Goal: Find specific page/section: Find specific page/section

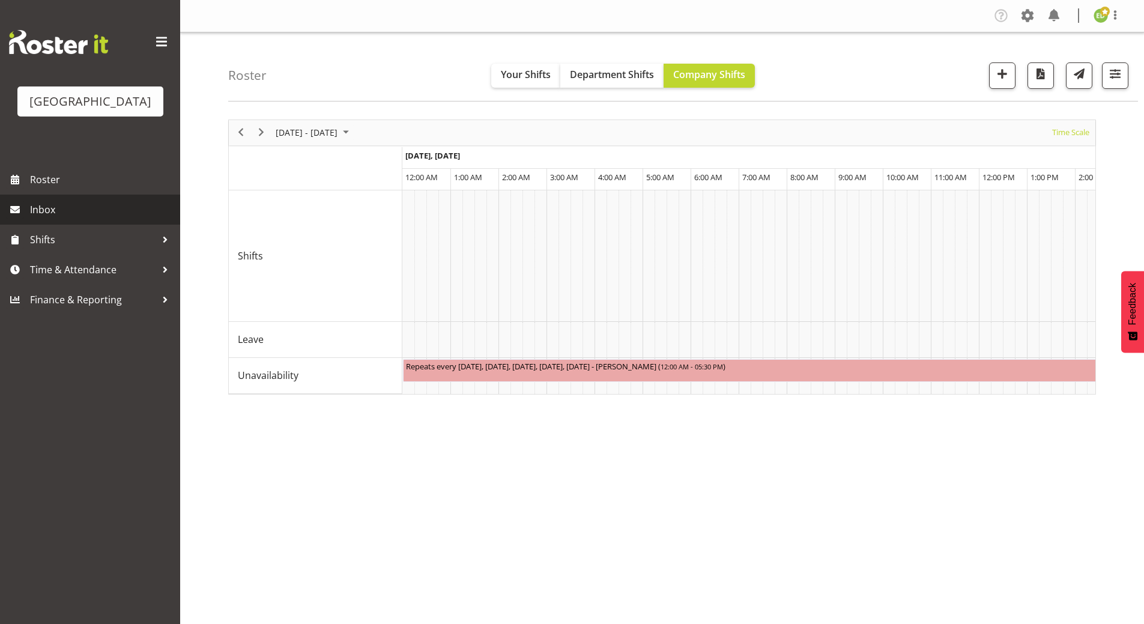
click at [67, 219] on span "Inbox" at bounding box center [102, 210] width 144 height 18
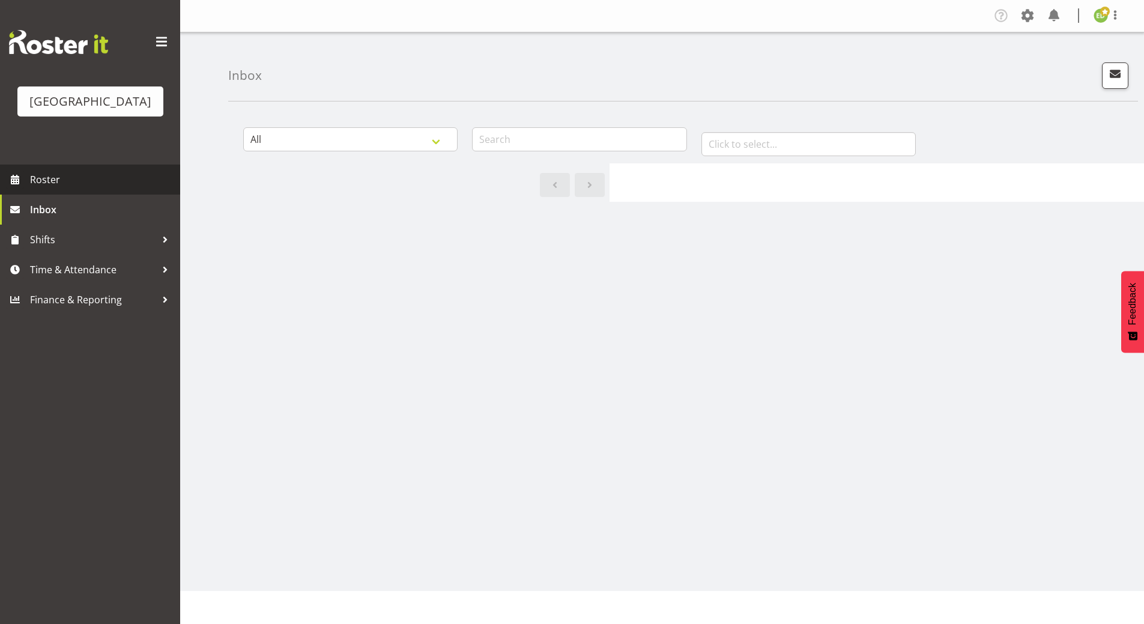
click at [68, 189] on span "Roster" at bounding box center [102, 180] width 144 height 18
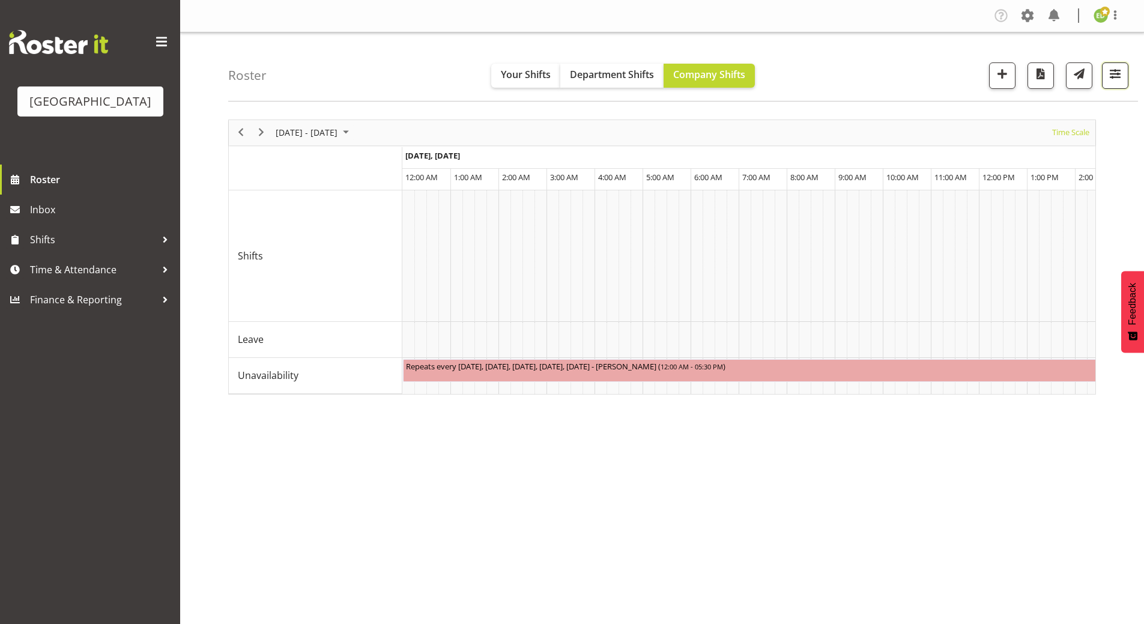
click at [1121, 82] on span "button" at bounding box center [1115, 74] width 16 height 16
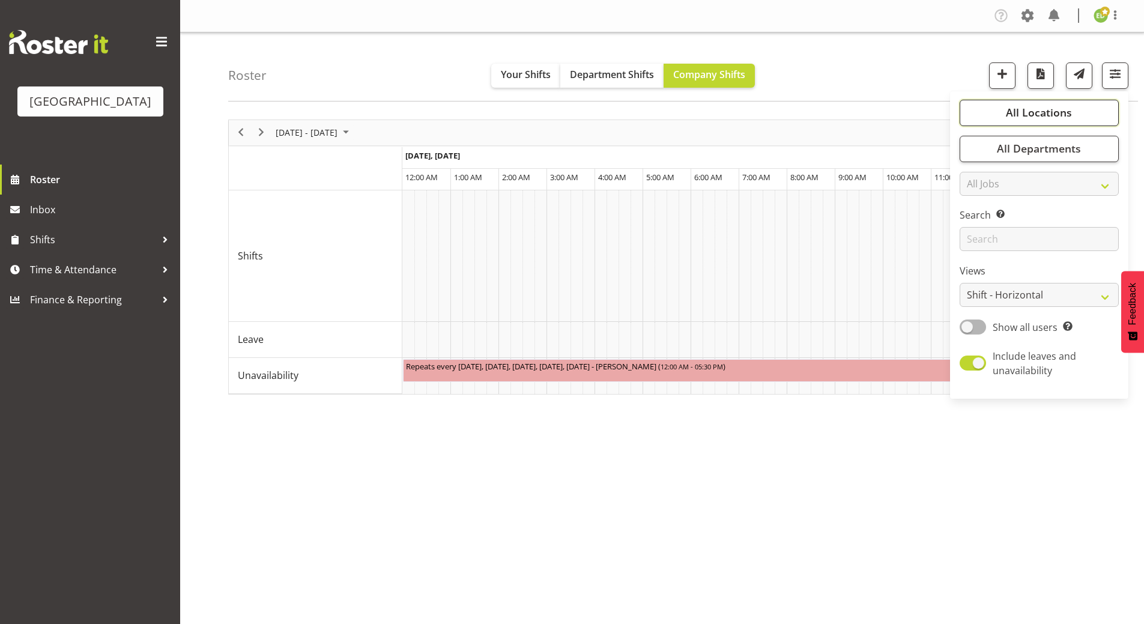
click at [1070, 118] on span "All Locations" at bounding box center [1039, 112] width 66 height 14
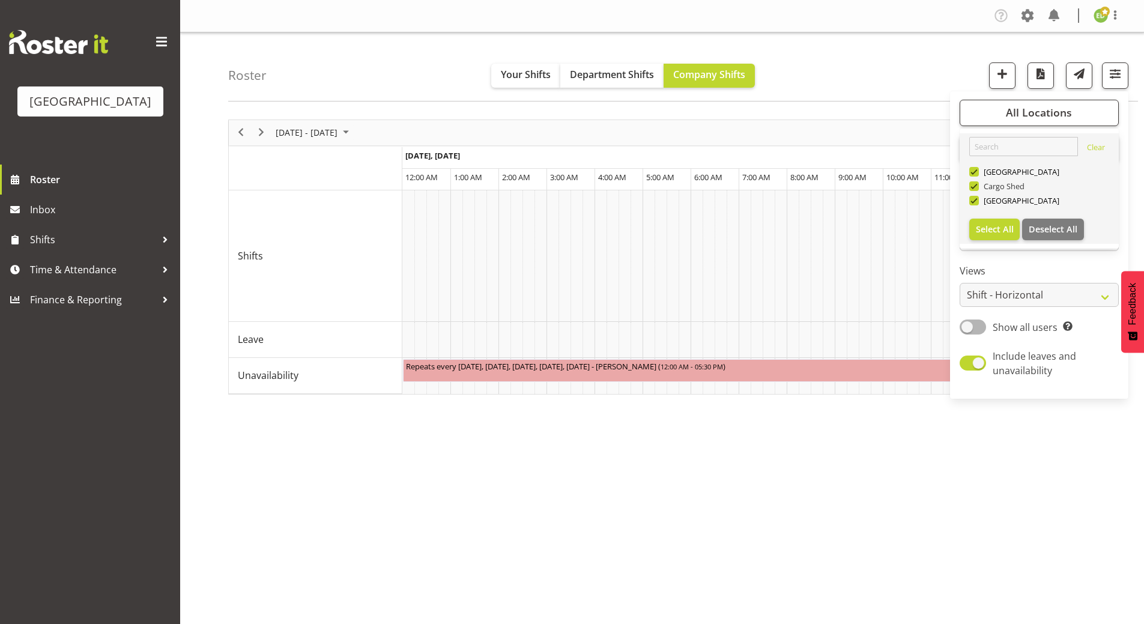
click at [975, 184] on span at bounding box center [974, 186] width 10 height 10
click at [975, 184] on input "Cargo Shed" at bounding box center [973, 186] width 8 height 8
checkbox input "false"
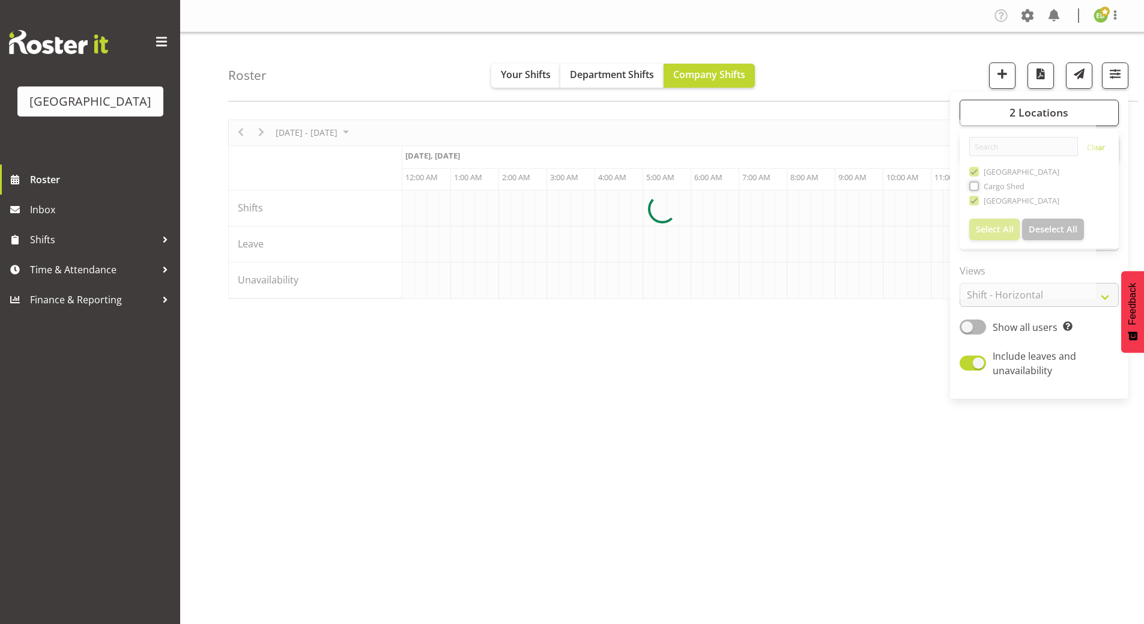
scroll to position [0, 3459]
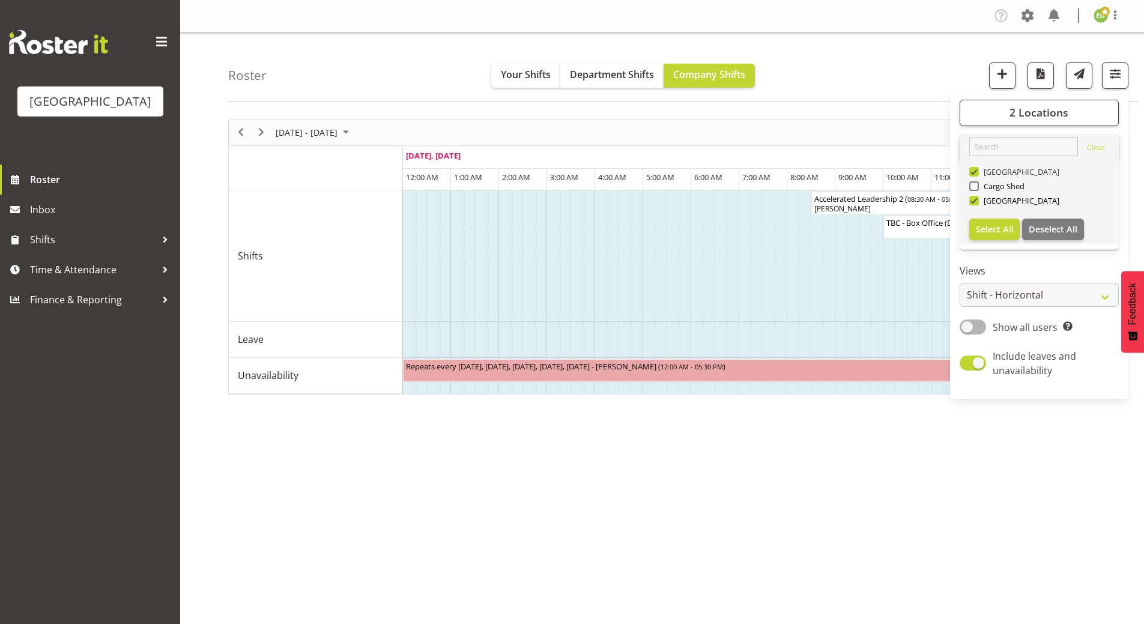
click at [978, 171] on span at bounding box center [974, 172] width 10 height 10
click at [977, 171] on input "[GEOGRAPHIC_DATA]" at bounding box center [973, 172] width 8 height 8
checkbox input "false"
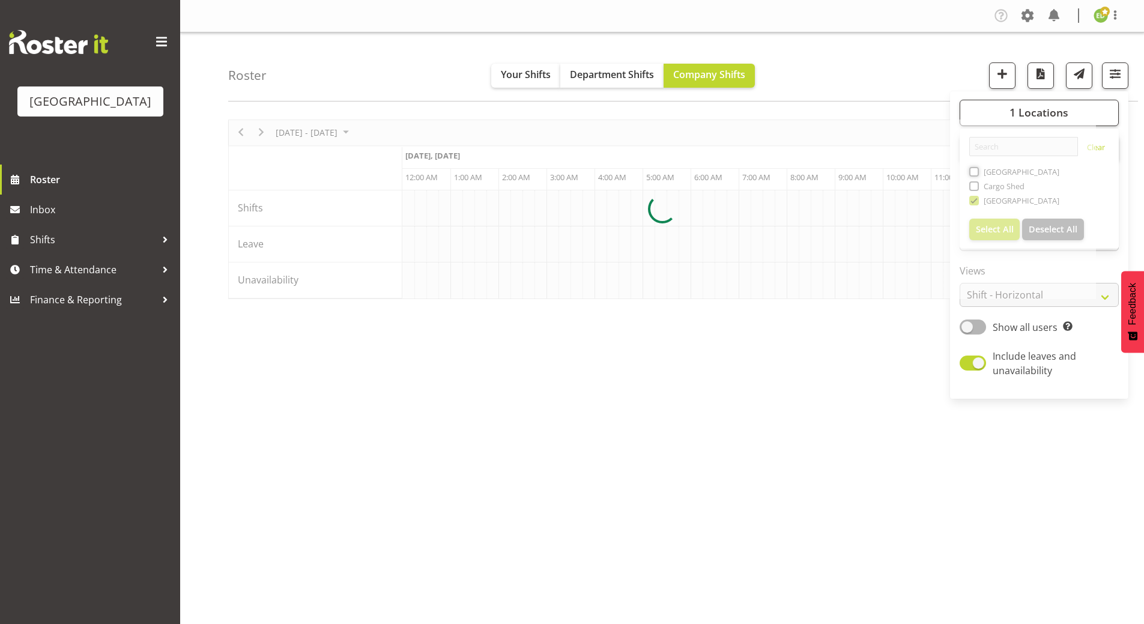
scroll to position [0, 3459]
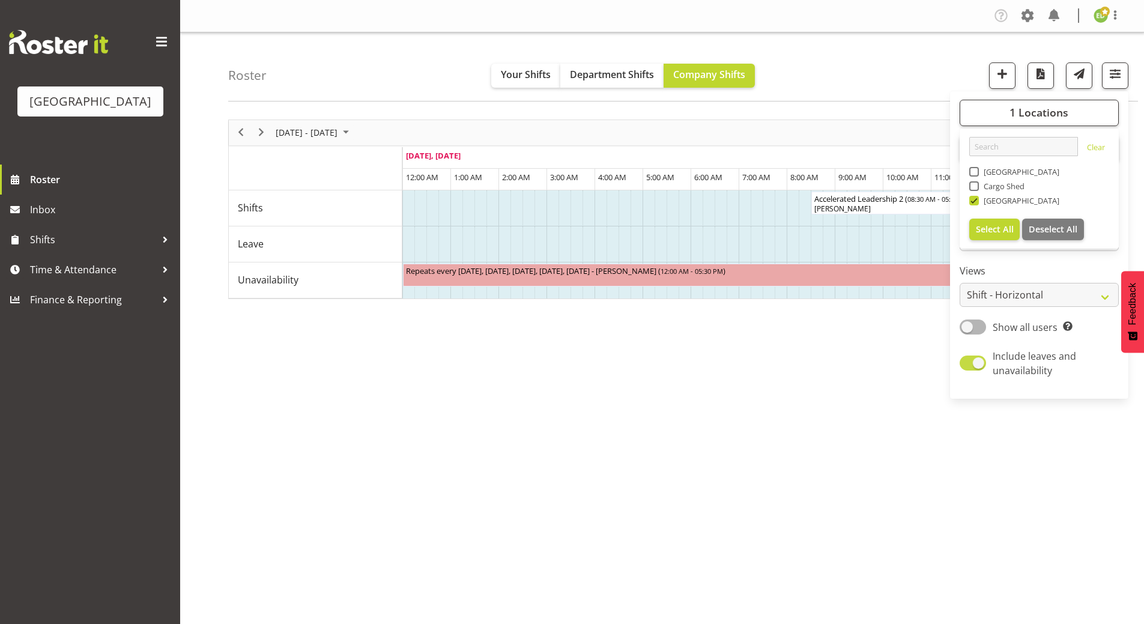
click at [968, 365] on span at bounding box center [973, 363] width 26 height 15
click at [967, 365] on input "Include leaves and unavailability" at bounding box center [964, 363] width 8 height 8
checkbox input "false"
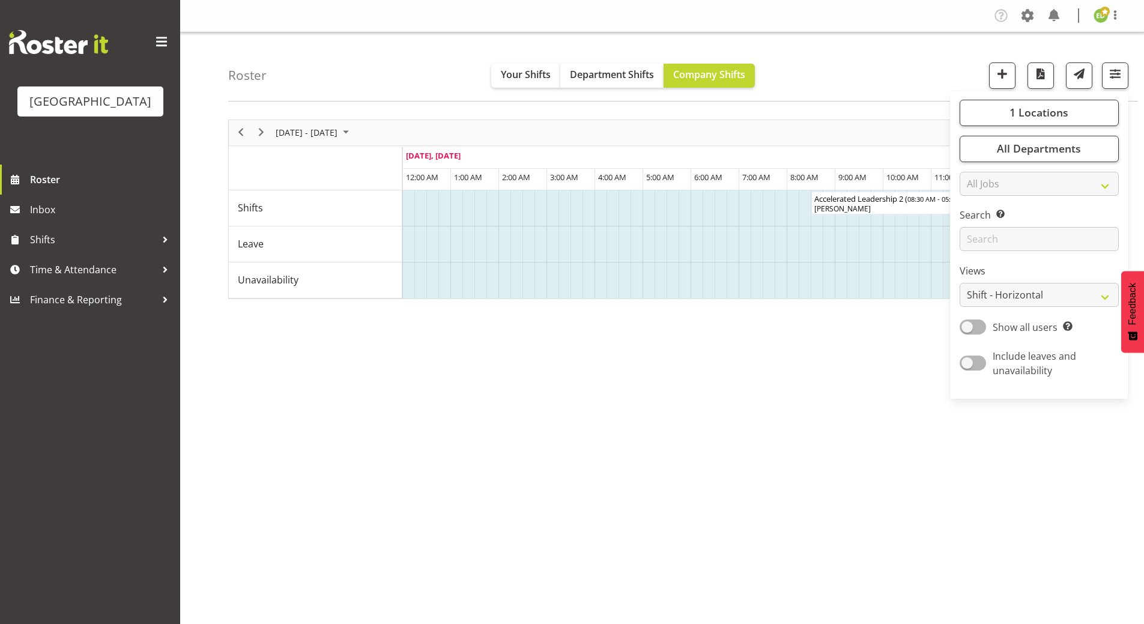
click at [937, 429] on div "August 18 - 24, 2025 Today Timeline Day Timeline Week Timeline Fortnight Timeli…" at bounding box center [686, 350] width 916 height 480
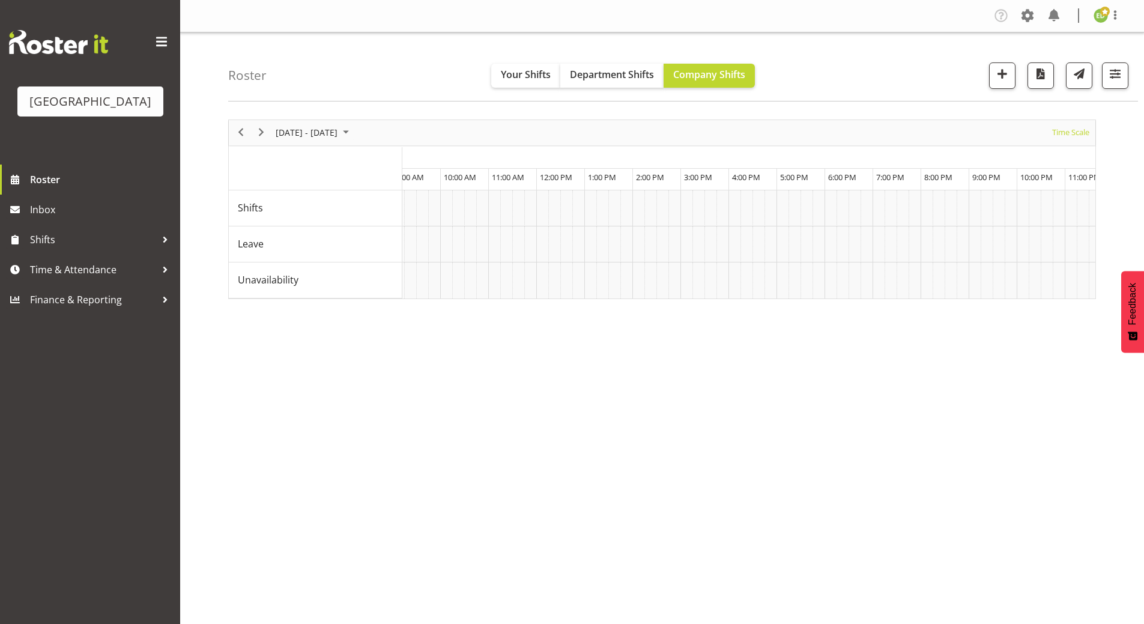
scroll to position [0, 5192]
